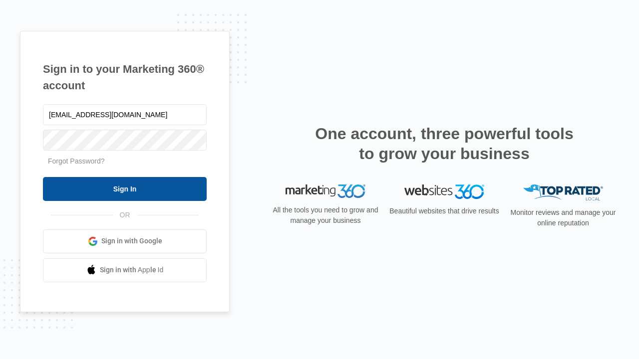
click at [125, 189] on input "Sign In" at bounding box center [125, 189] width 164 height 24
